Goal: Information Seeking & Learning: Learn about a topic

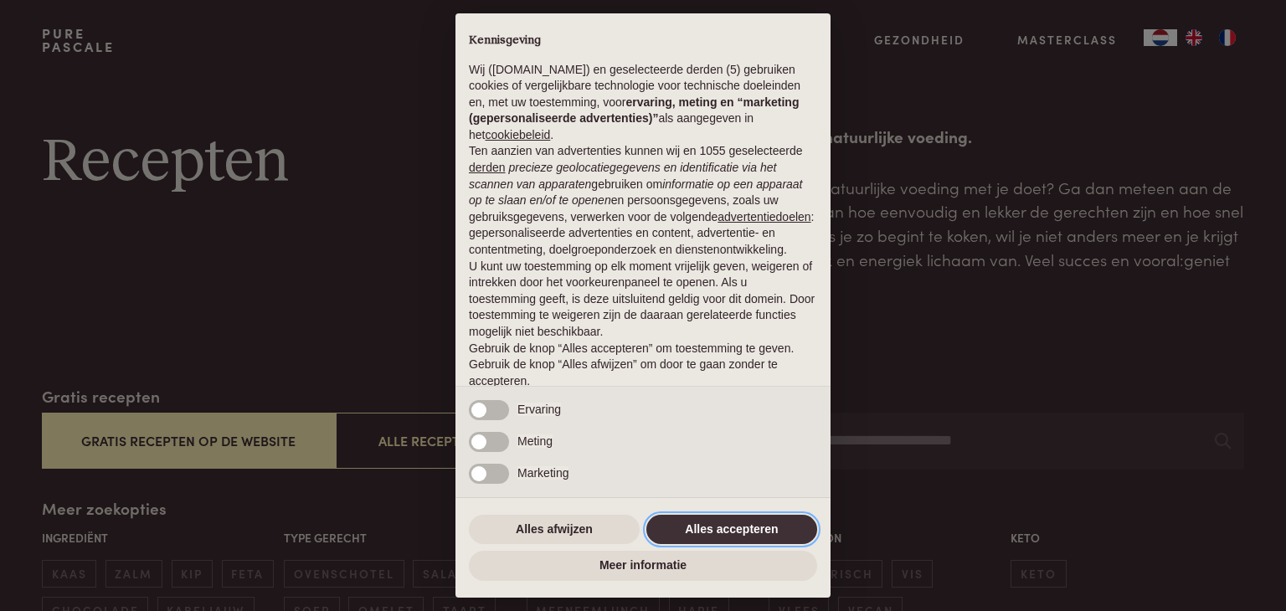
click at [715, 536] on button "Alles accepteren" at bounding box center [731, 530] width 171 height 30
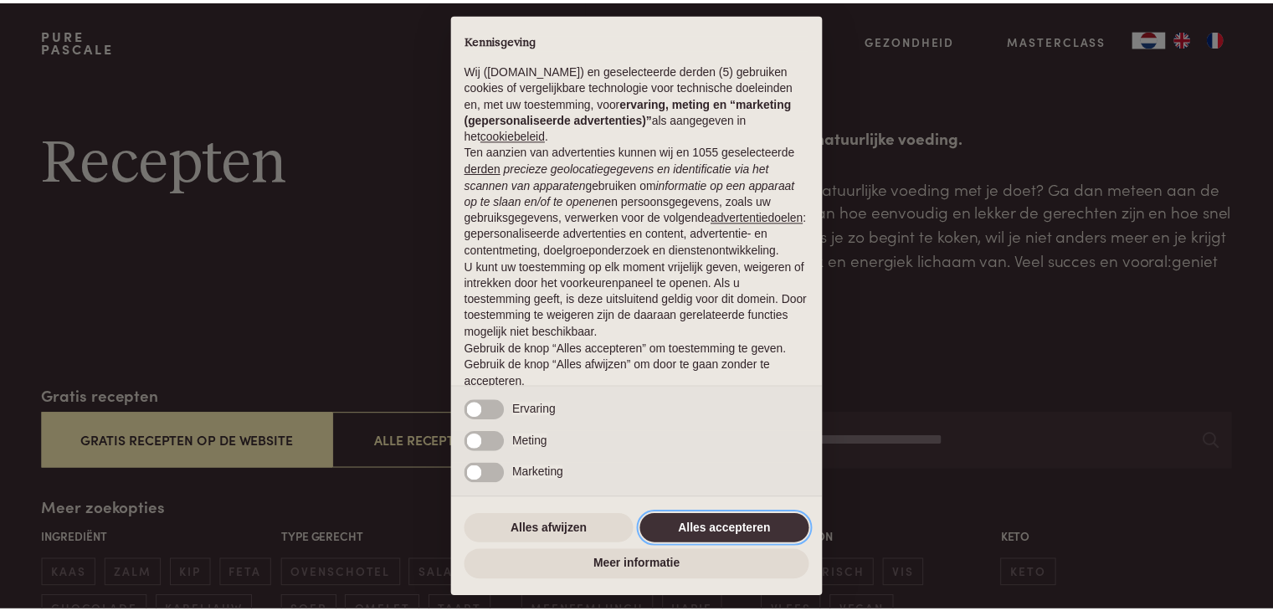
scroll to position [62, 0]
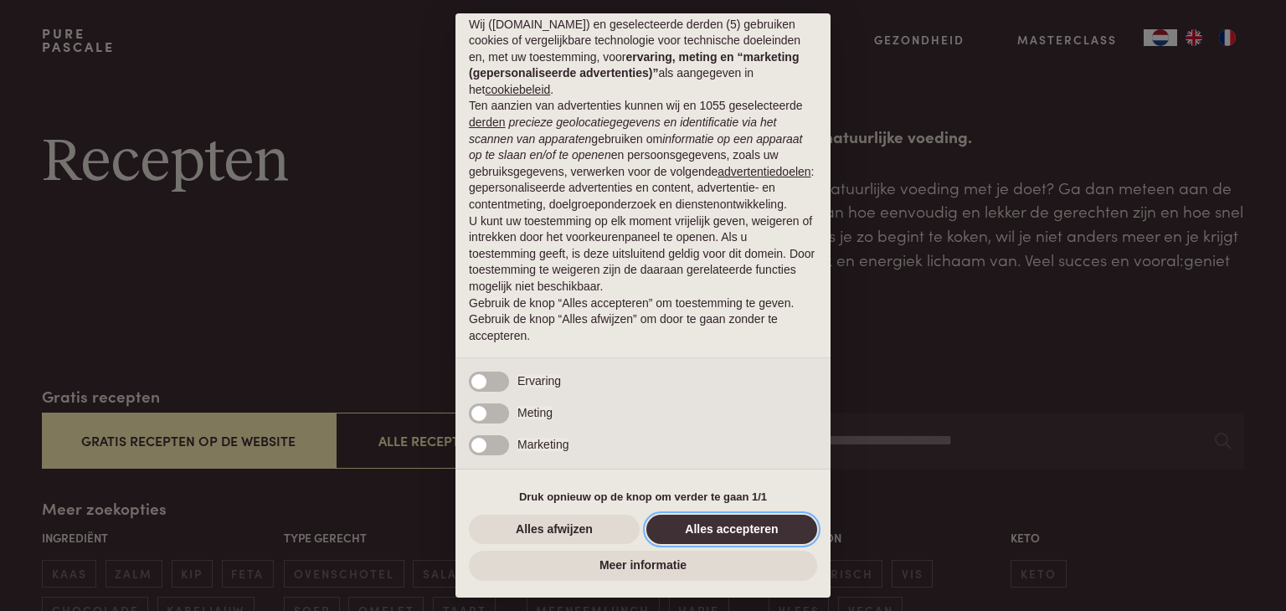
click at [740, 527] on button "Alles accepteren" at bounding box center [731, 530] width 171 height 30
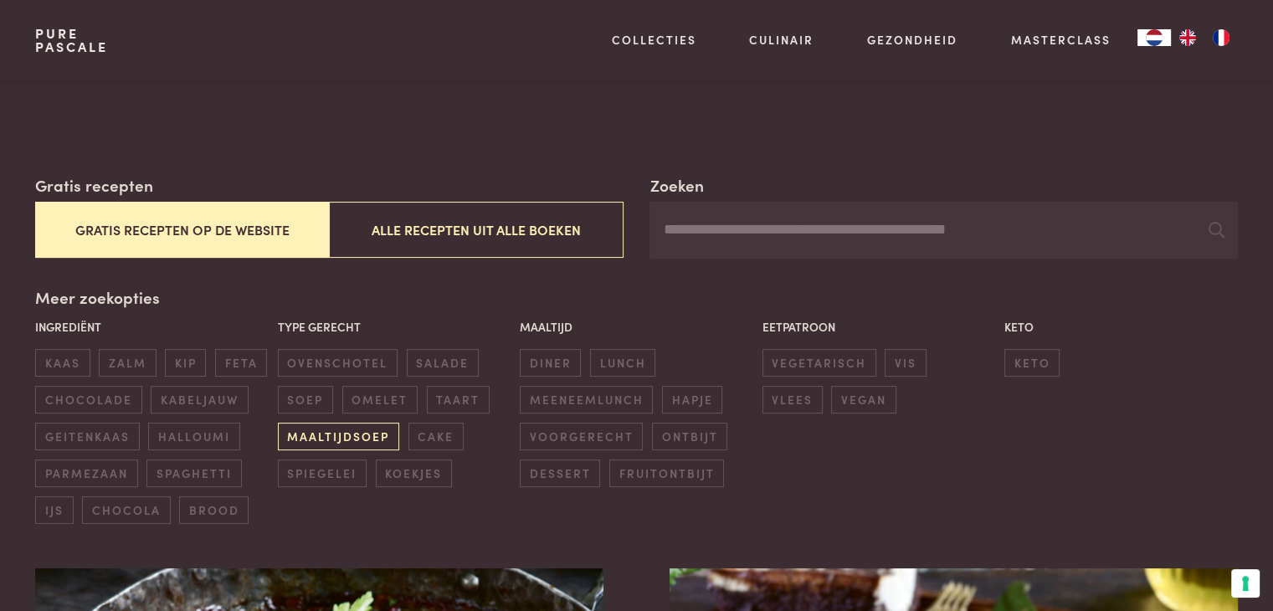
scroll to position [251, 0]
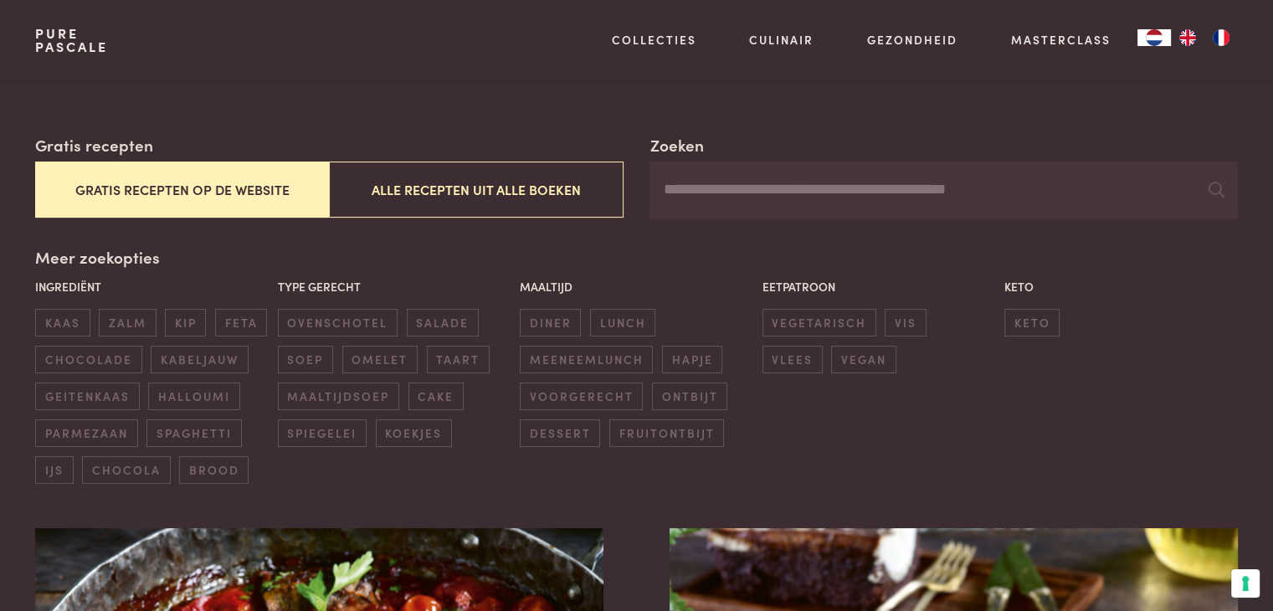
click at [207, 188] on button "Gratis recepten op de website" at bounding box center [182, 190] width 294 height 56
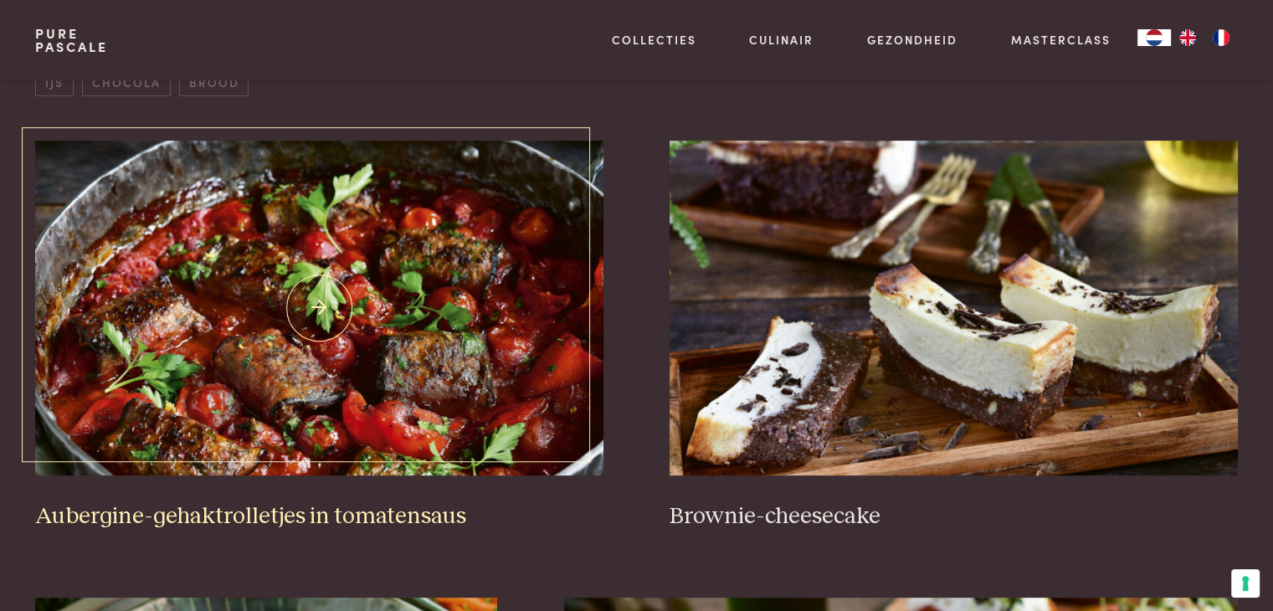
scroll to position [635, 0]
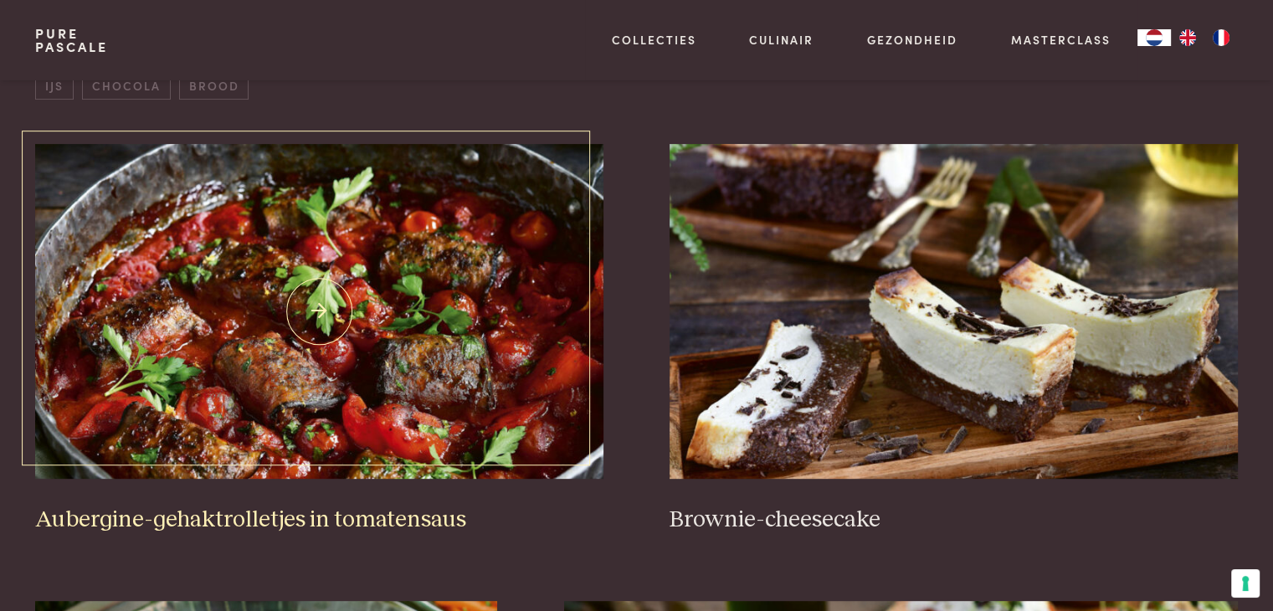
click at [339, 359] on img at bounding box center [318, 311] width 567 height 335
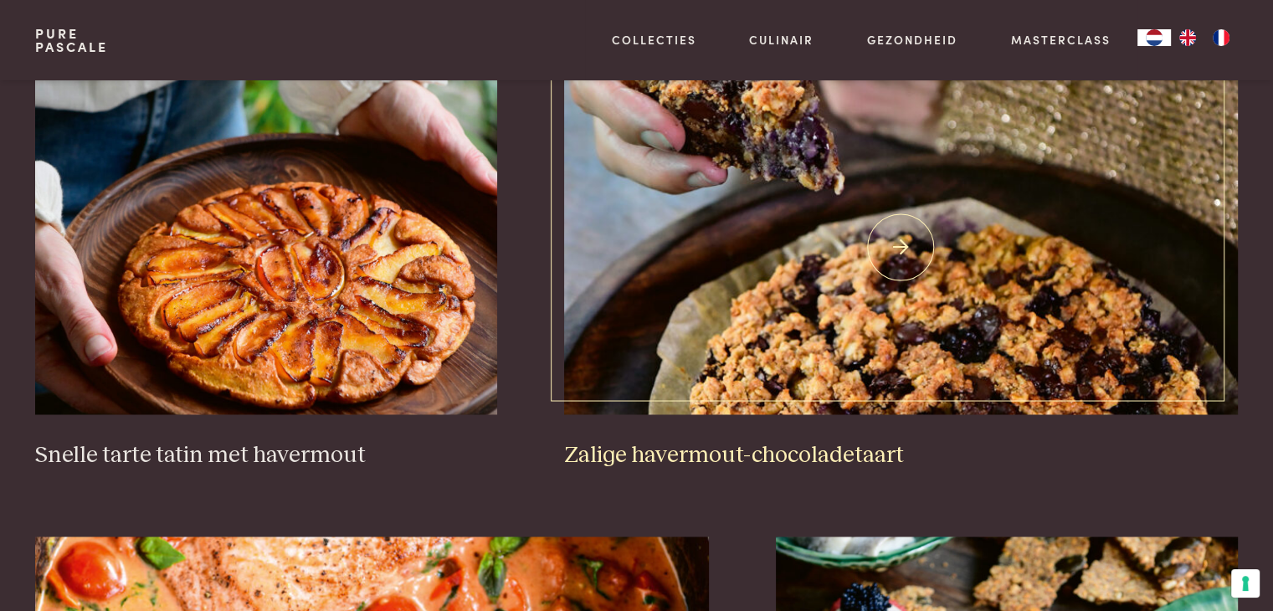
scroll to position [2560, 0]
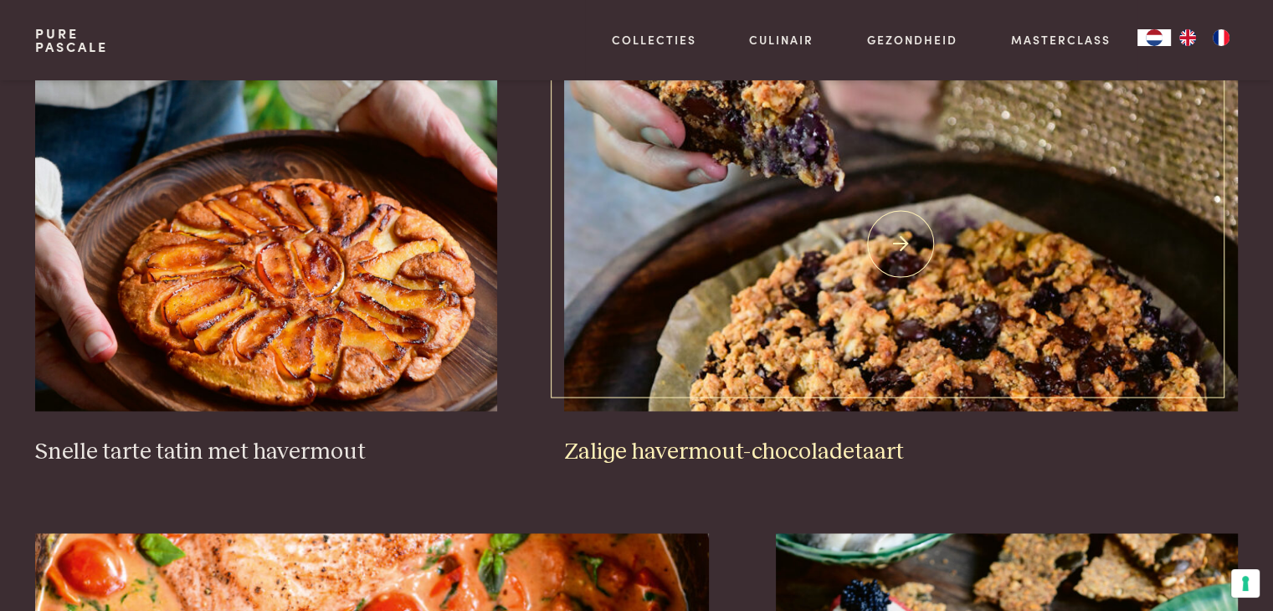
click at [891, 245] on img at bounding box center [901, 243] width 674 height 335
click at [763, 316] on img at bounding box center [901, 243] width 674 height 335
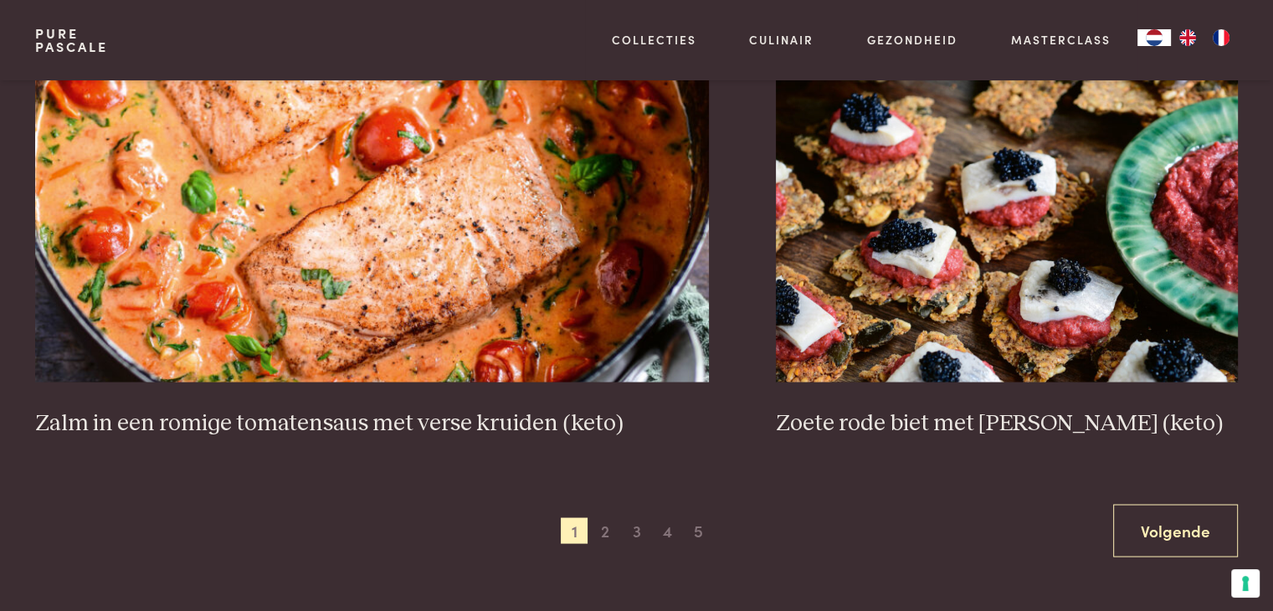
scroll to position [3146, 0]
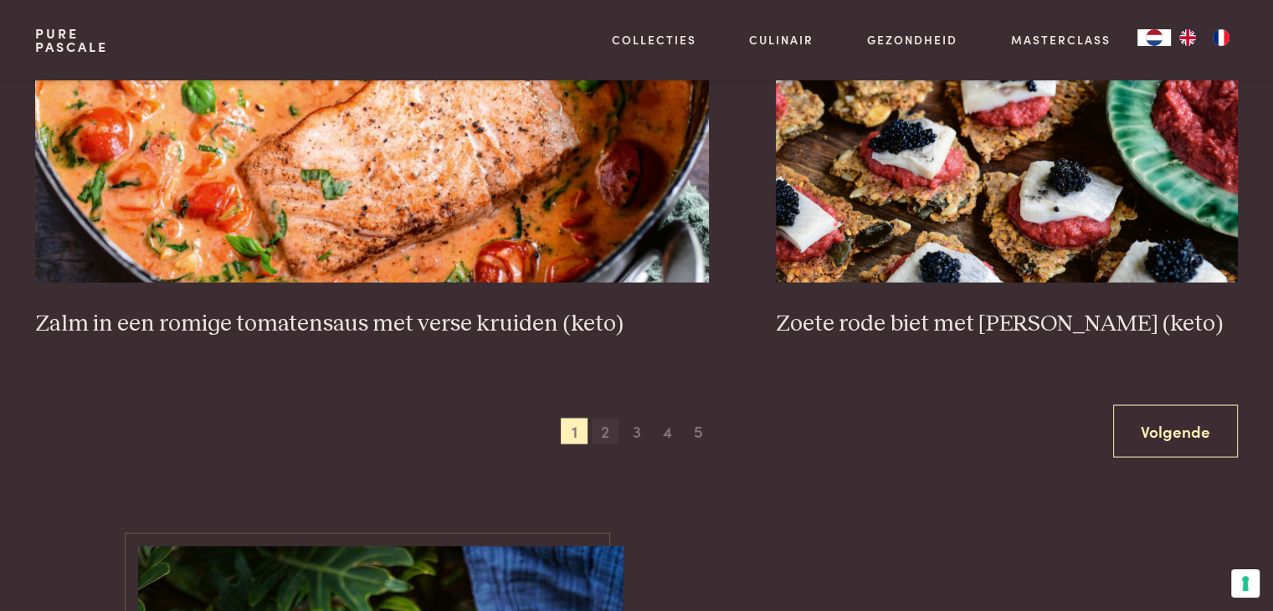
click at [603, 429] on span "2" at bounding box center [605, 431] width 27 height 27
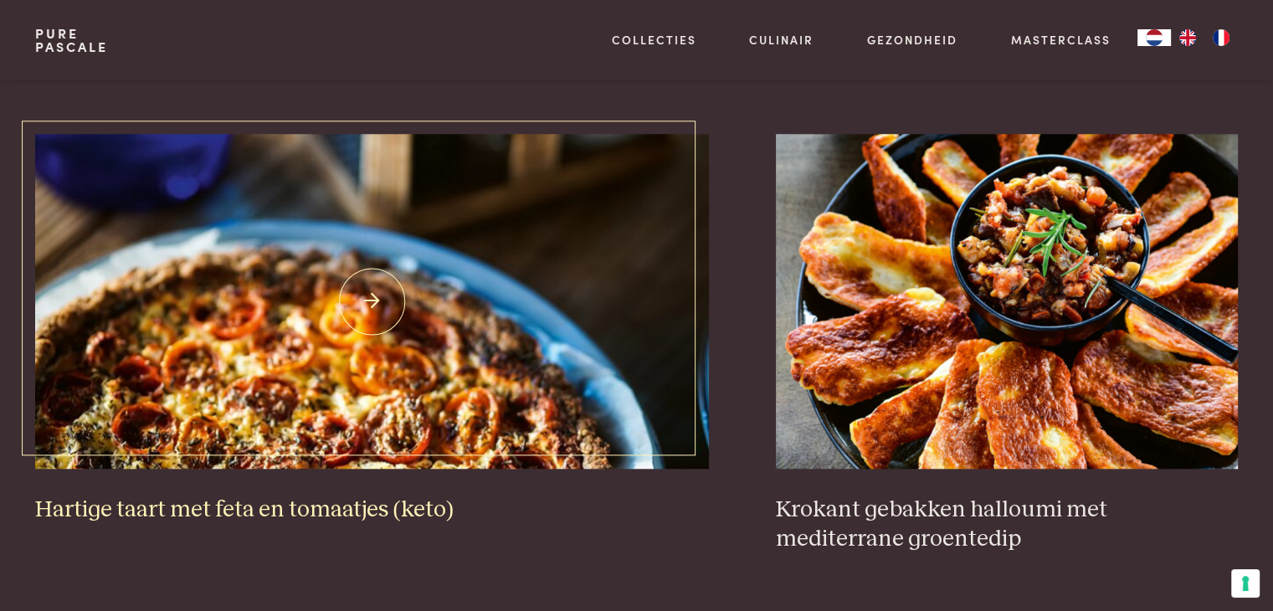
scroll to position [1556, 0]
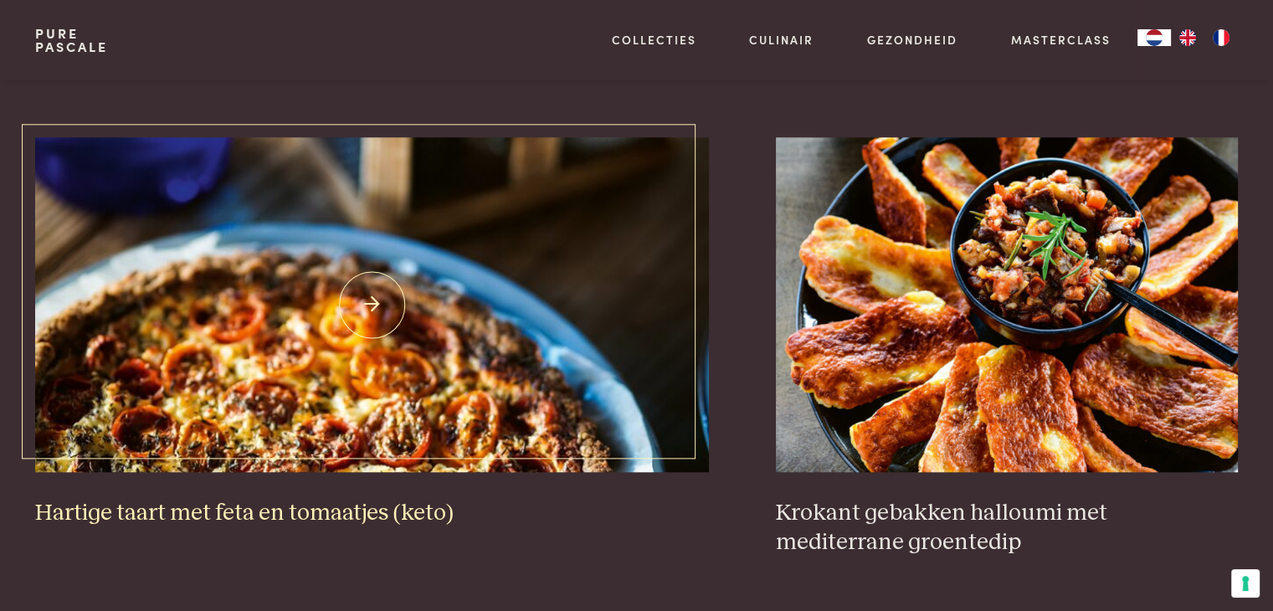
click at [368, 316] on img at bounding box center [372, 304] width 674 height 335
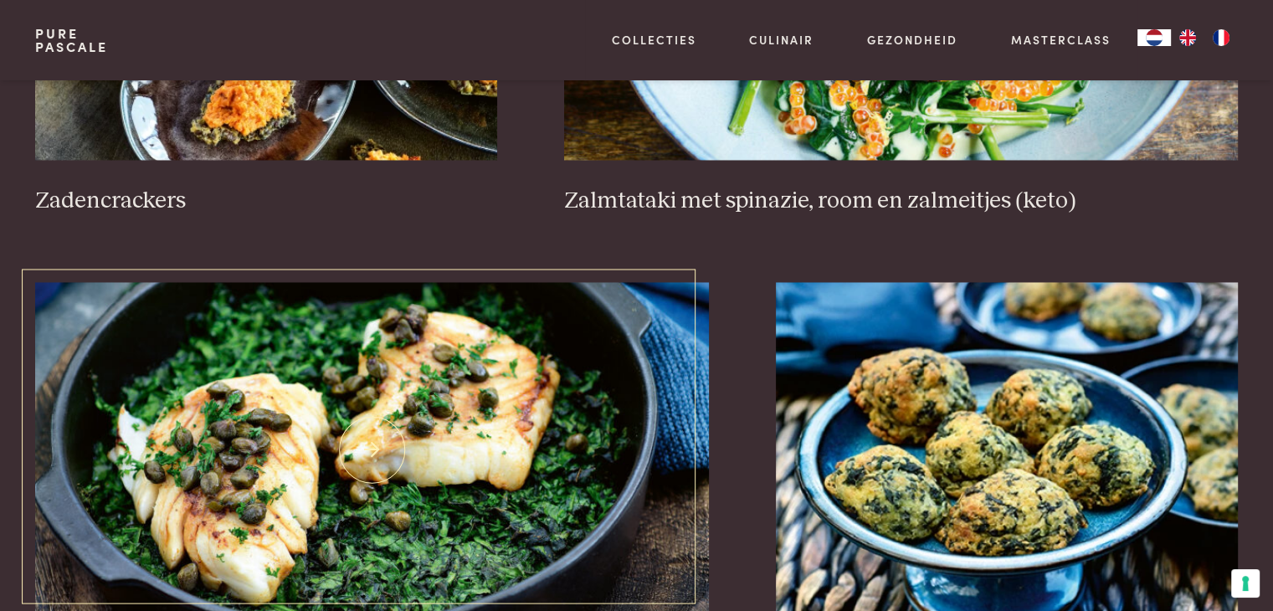
scroll to position [2979, 0]
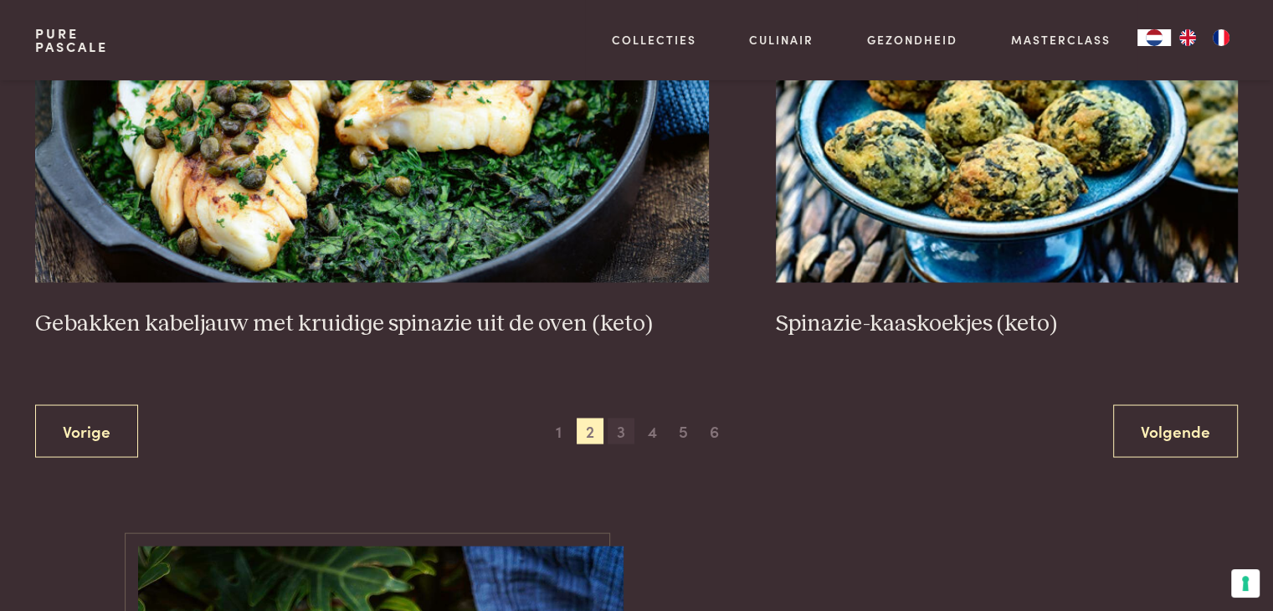
click at [620, 426] on span "3" at bounding box center [621, 431] width 27 height 27
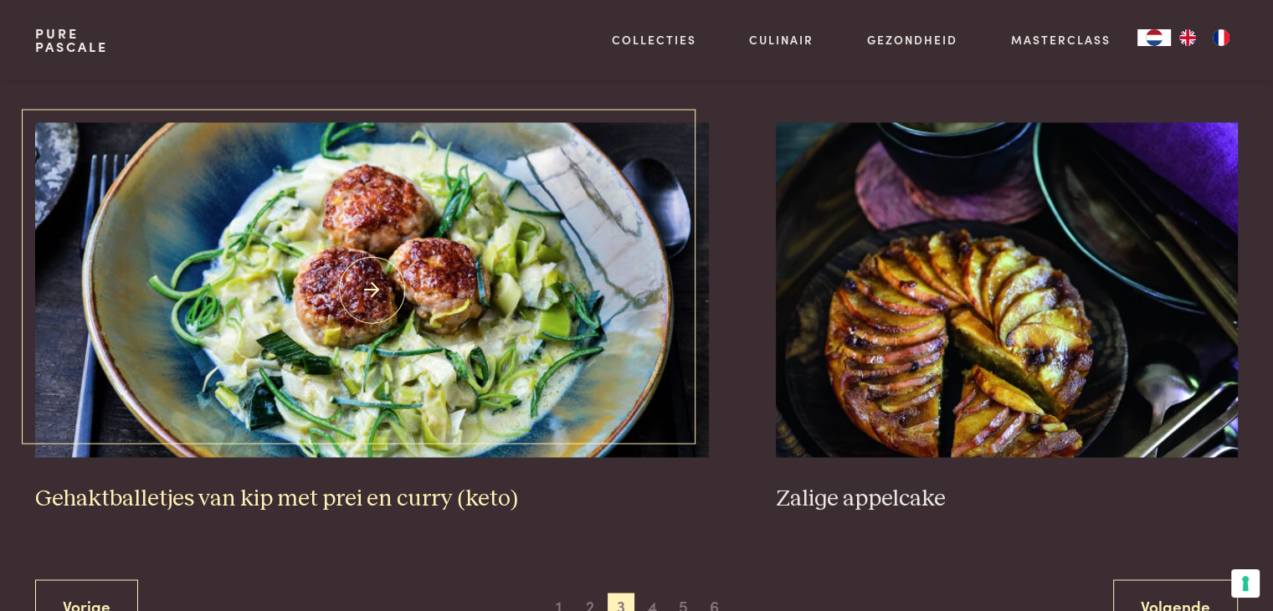
scroll to position [3146, 0]
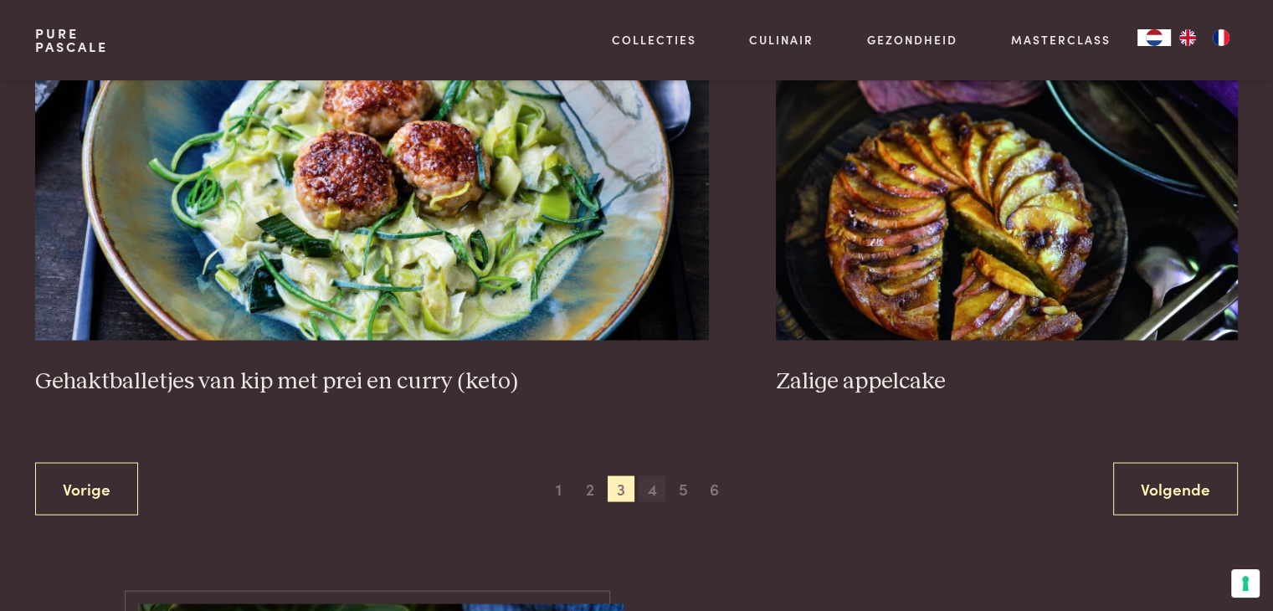
click at [655, 486] on span "4" at bounding box center [652, 488] width 27 height 27
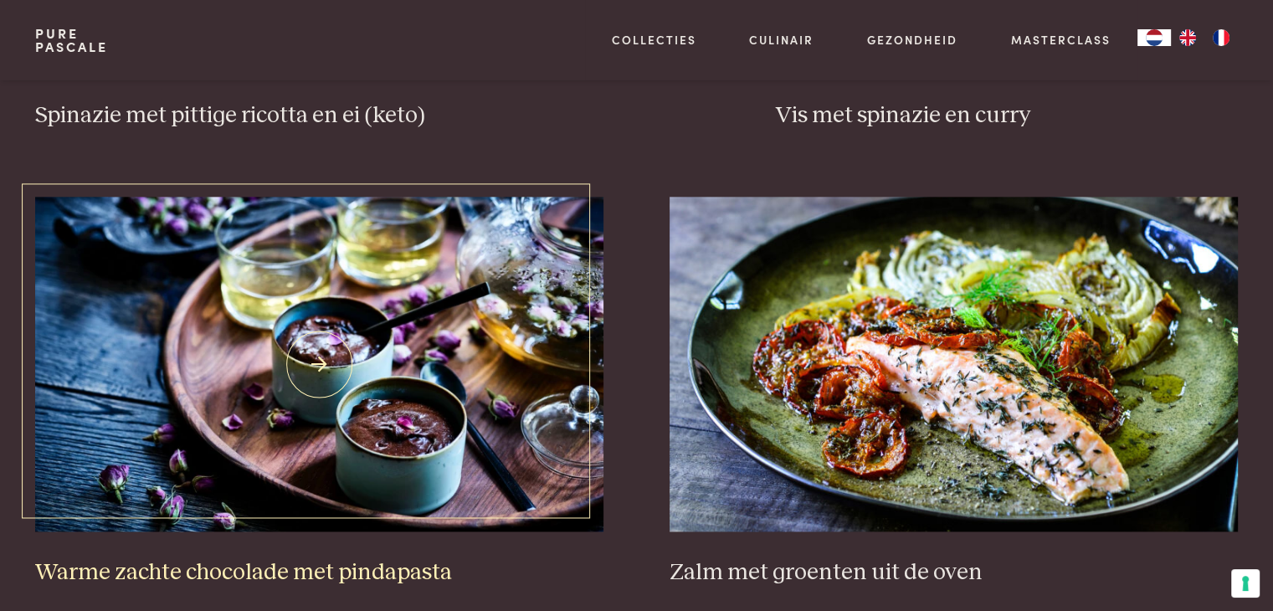
scroll to position [2058, 0]
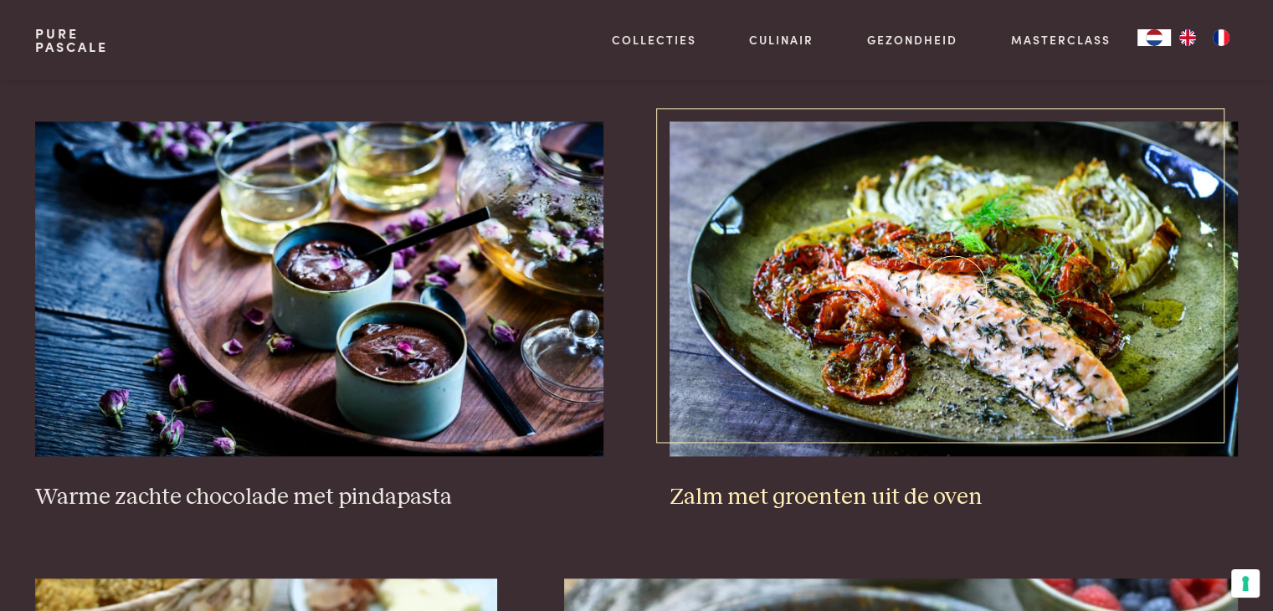
click at [927, 317] on img at bounding box center [953, 288] width 567 height 335
click at [840, 322] on img at bounding box center [953, 288] width 567 height 335
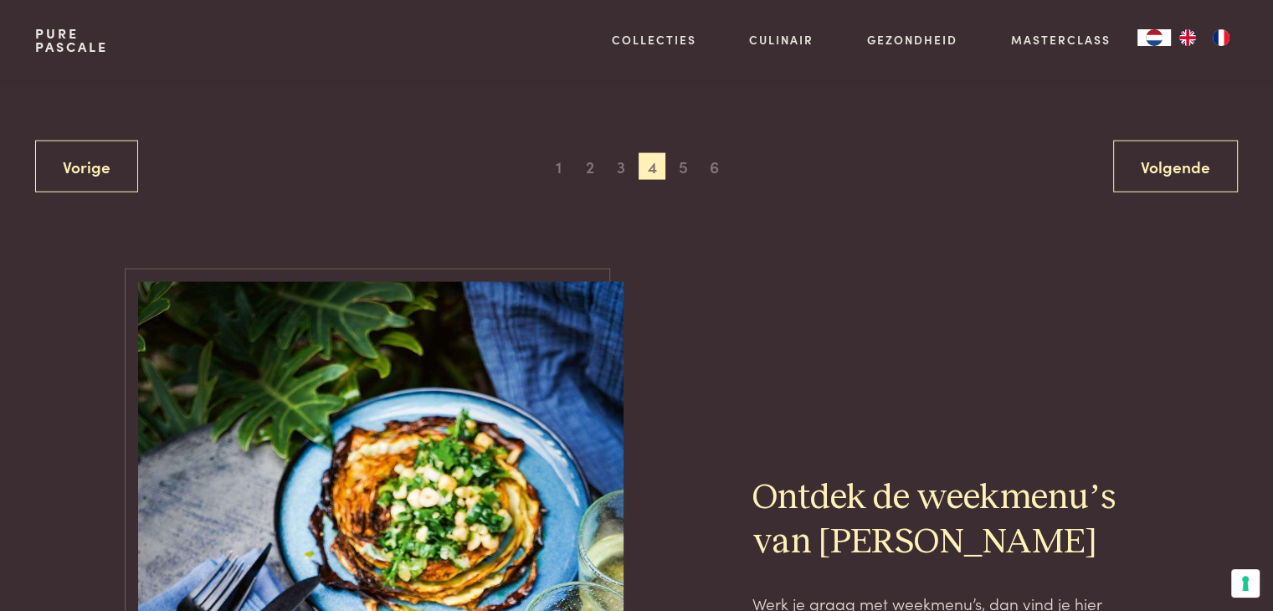
scroll to position [3481, 0]
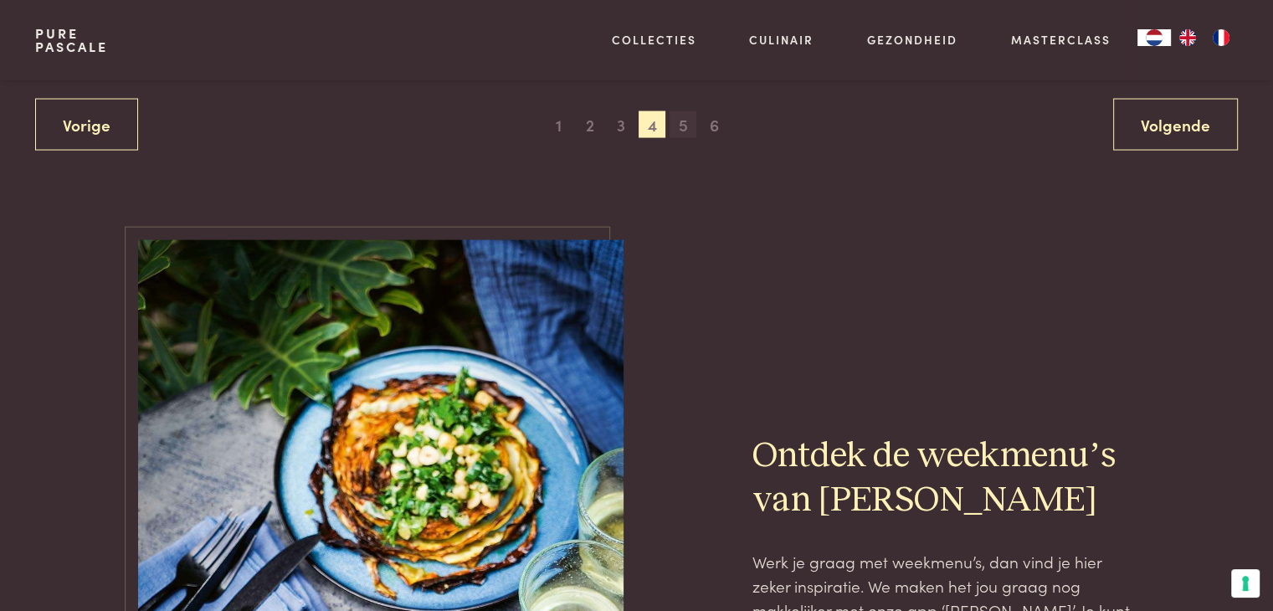
click at [682, 126] on span "5" at bounding box center [683, 124] width 27 height 27
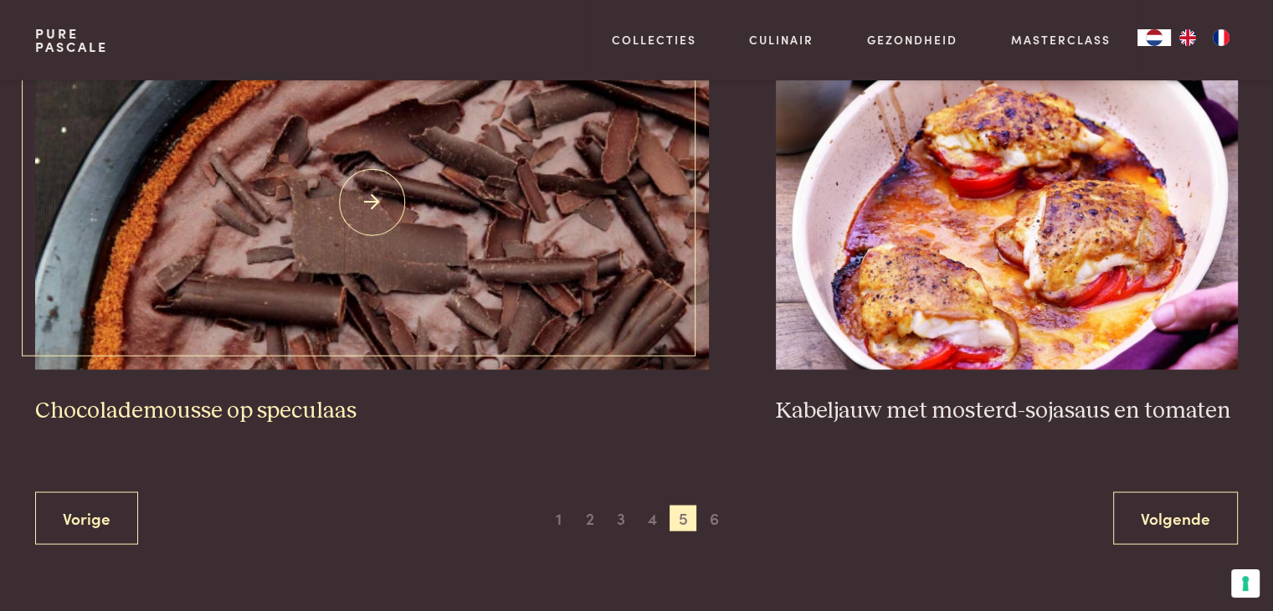
scroll to position [3063, 0]
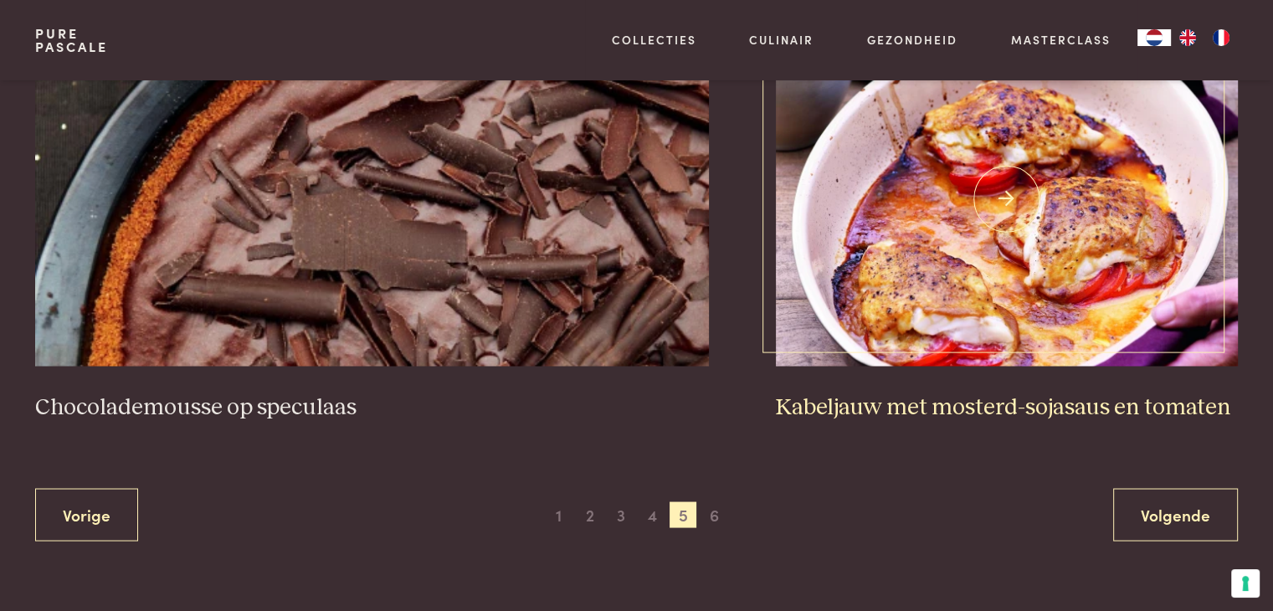
click at [941, 264] on img at bounding box center [1007, 198] width 462 height 335
click at [720, 513] on span "6" at bounding box center [714, 514] width 27 height 27
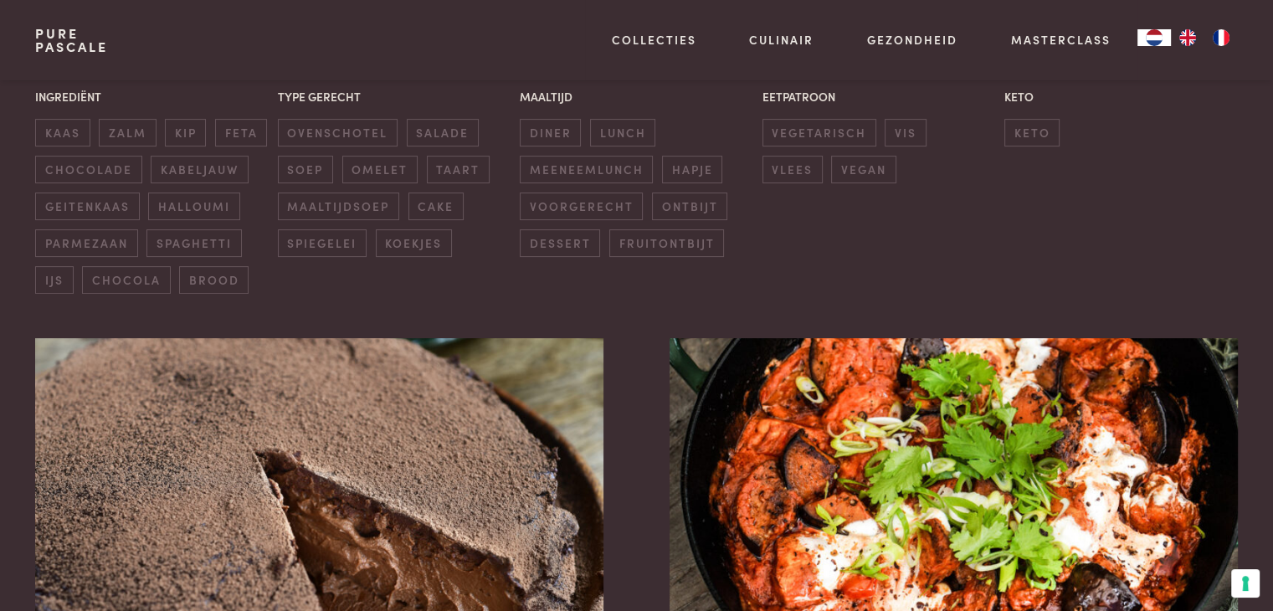
scroll to position [635, 0]
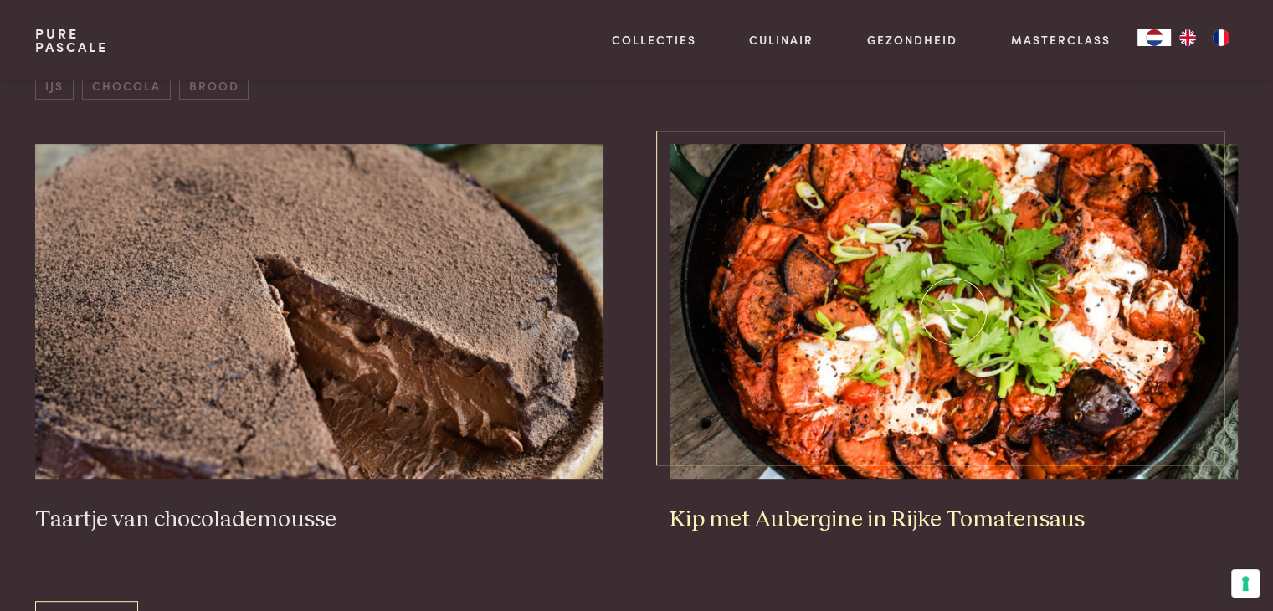
click at [909, 369] on img at bounding box center [953, 311] width 567 height 335
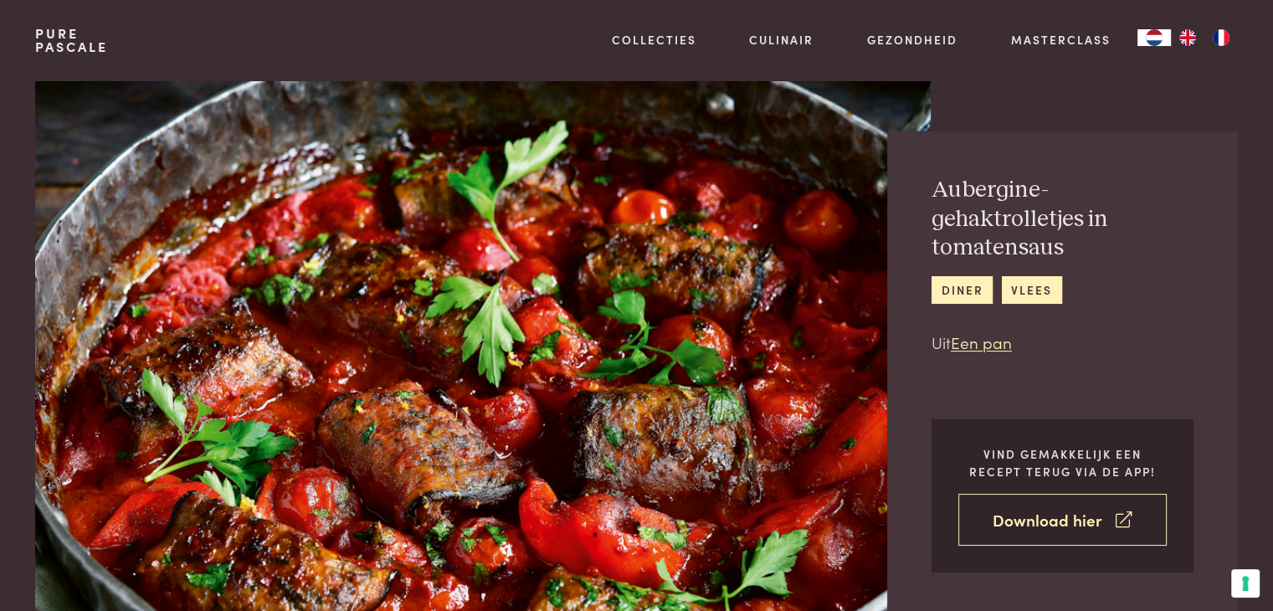
click at [1037, 520] on link "Download hier" at bounding box center [1062, 520] width 208 height 53
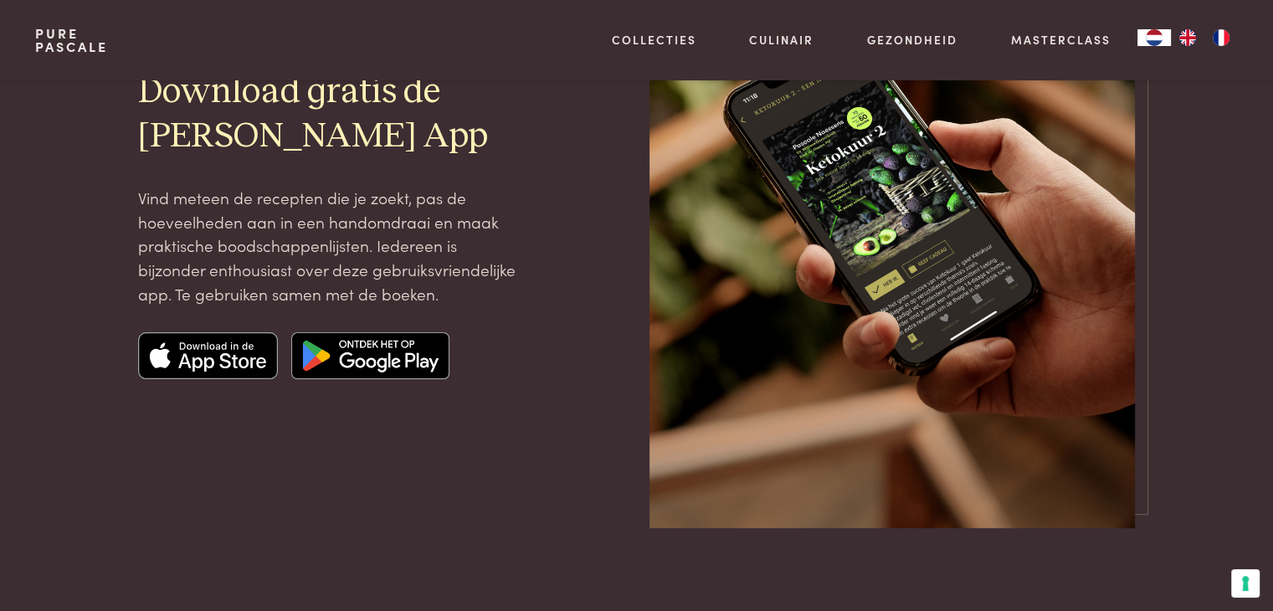
scroll to position [251, 0]
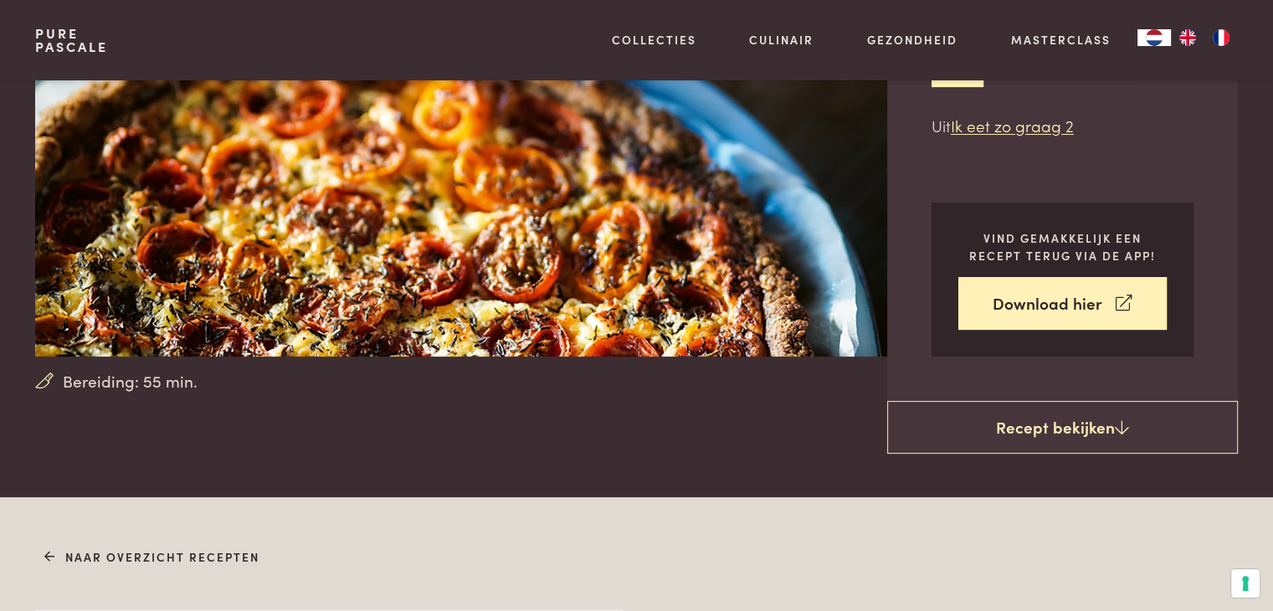
scroll to position [84, 0]
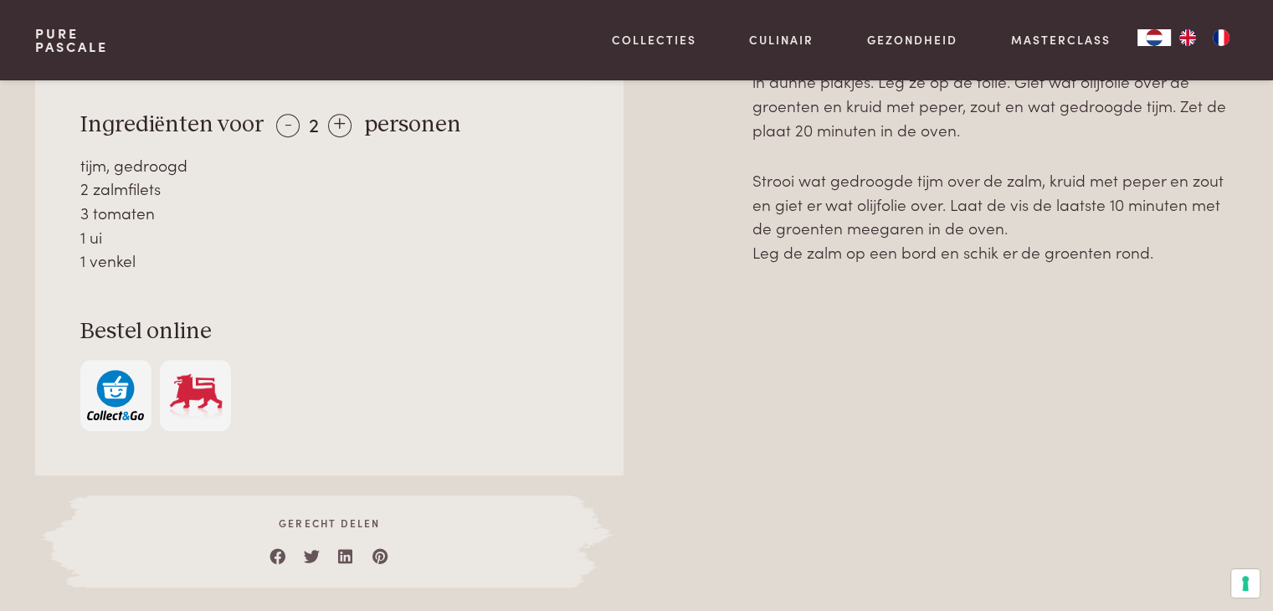
scroll to position [1004, 0]
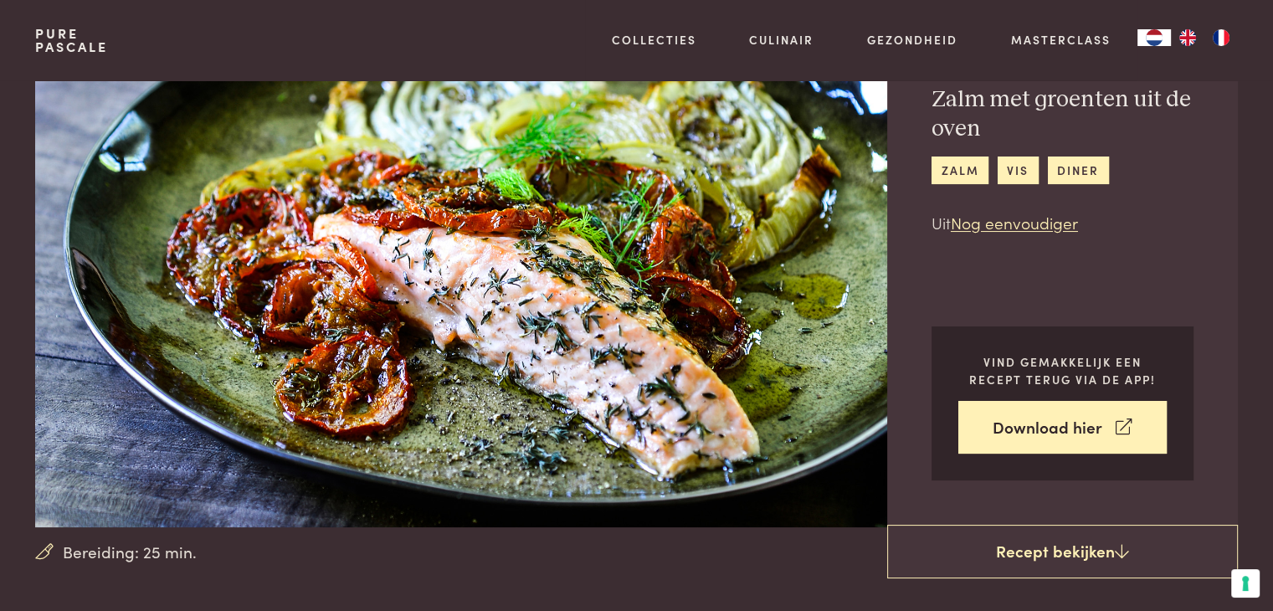
scroll to position [251, 0]
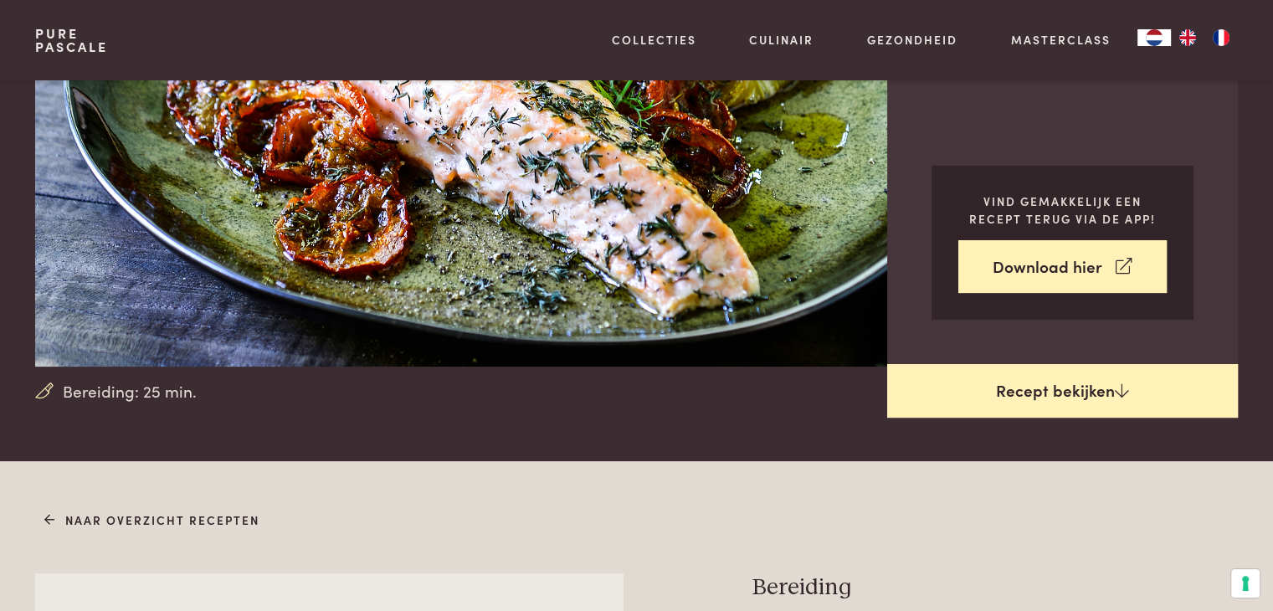
click at [1063, 390] on link "Recept bekijken" at bounding box center [1062, 391] width 351 height 54
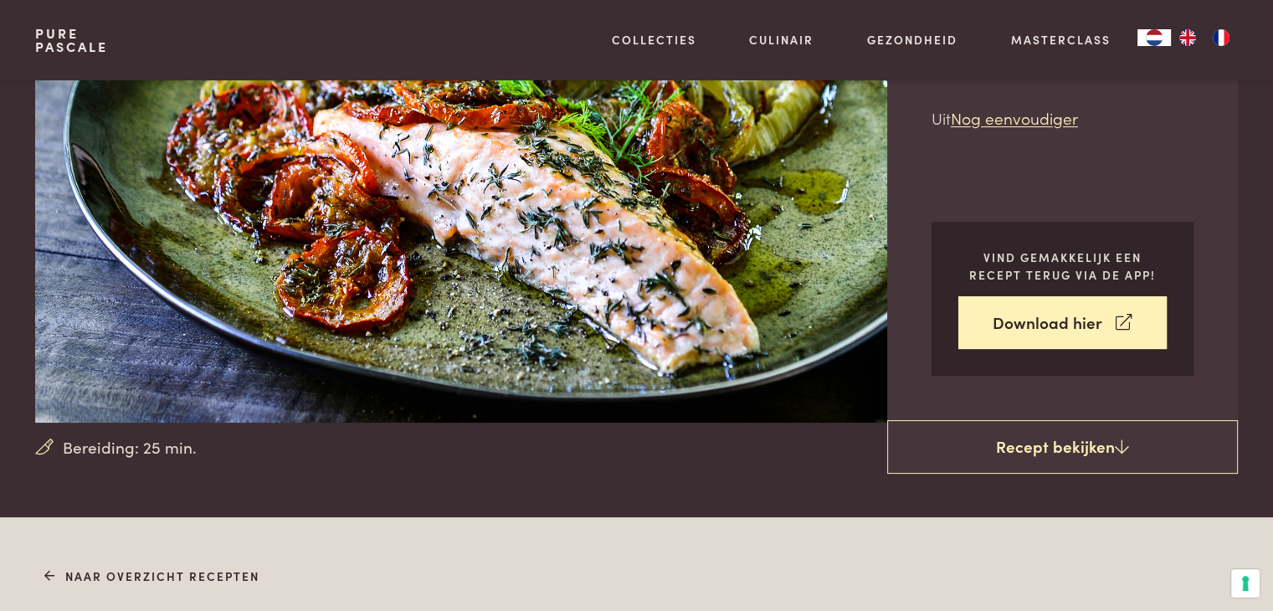
scroll to position [42, 0]
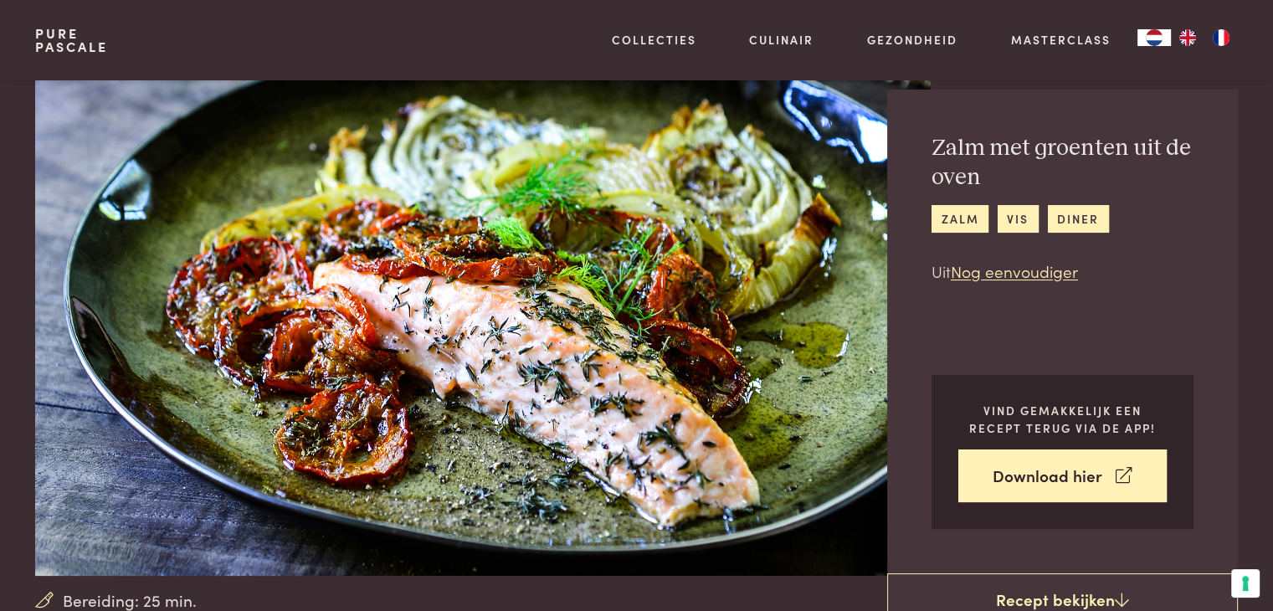
scroll to position [711, 0]
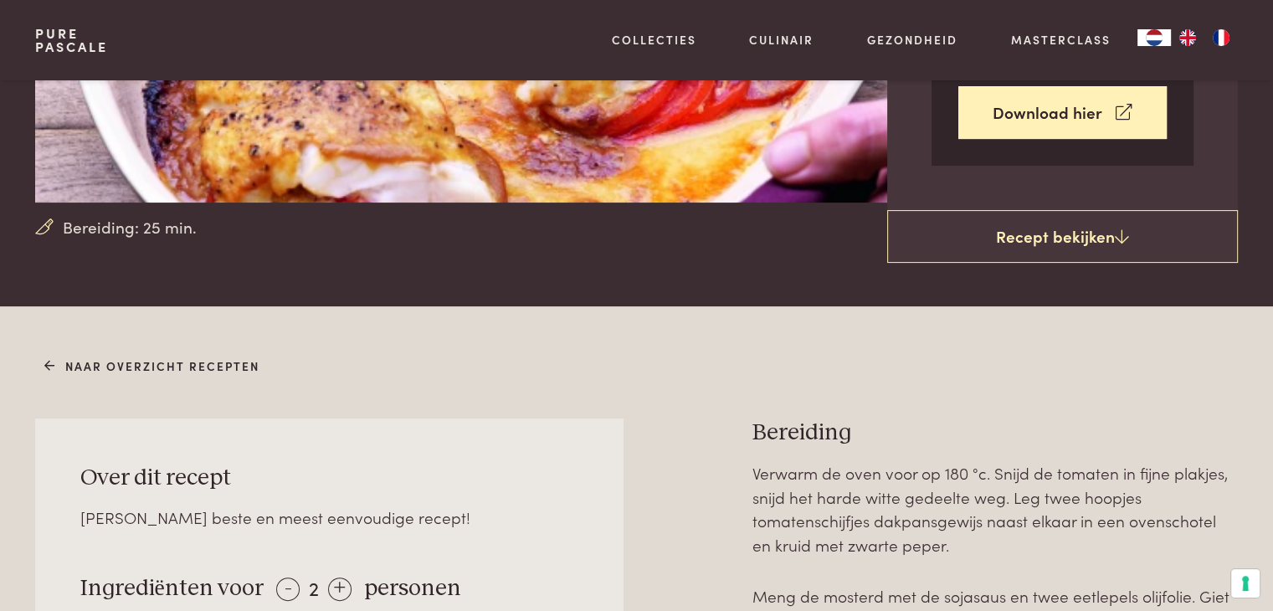
scroll to position [418, 0]
